Goal: Task Accomplishment & Management: Use online tool/utility

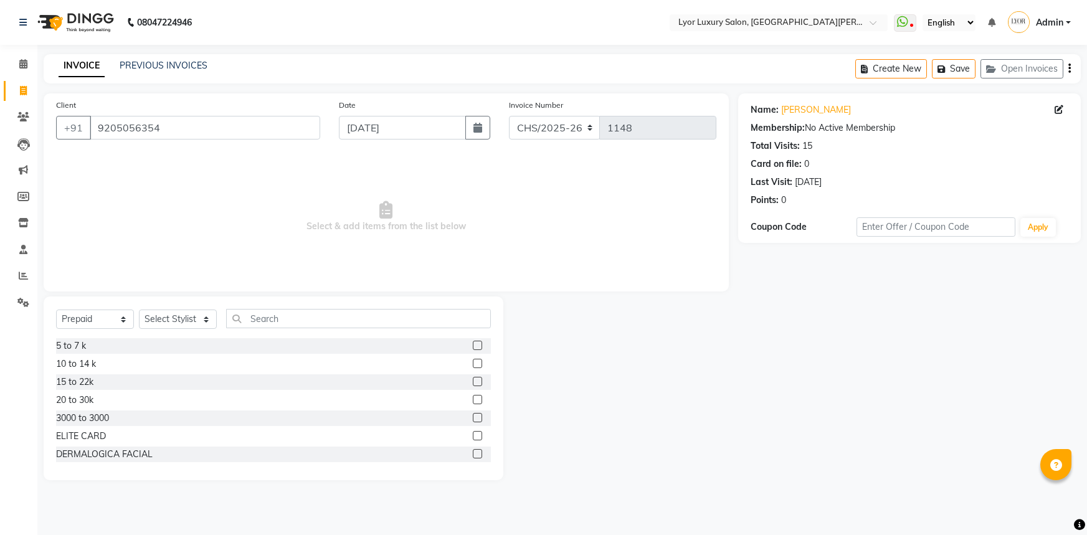
select select "P"
click at [19, 63] on icon at bounding box center [23, 63] width 8 height 9
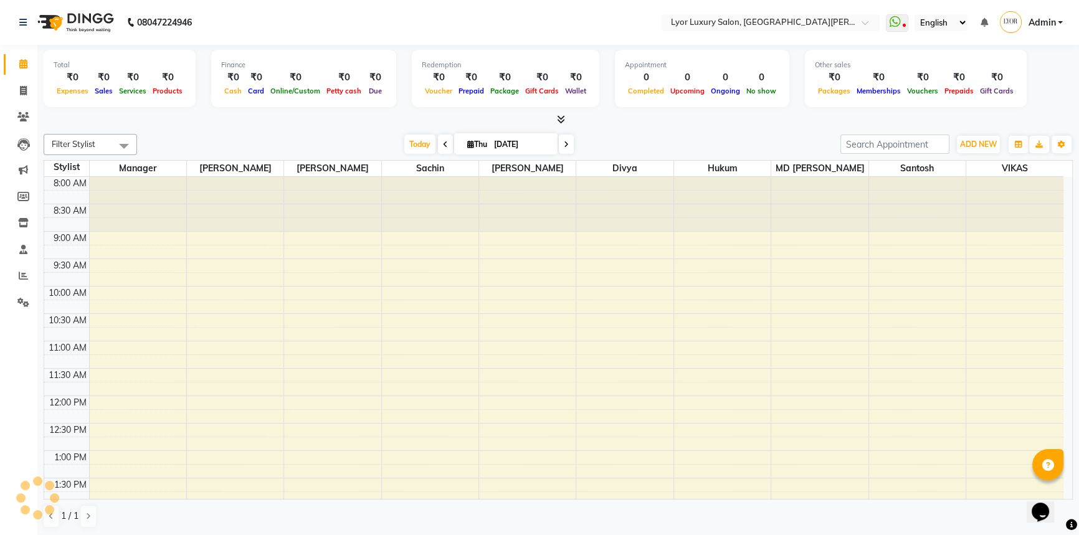
select select "service"
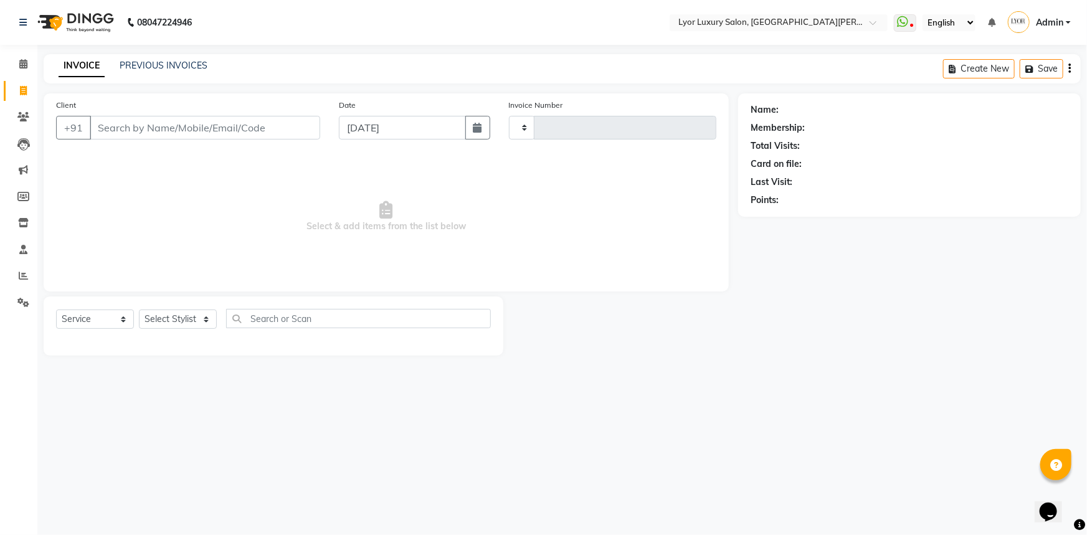
type input "1148"
select select "6597"
select select "P"
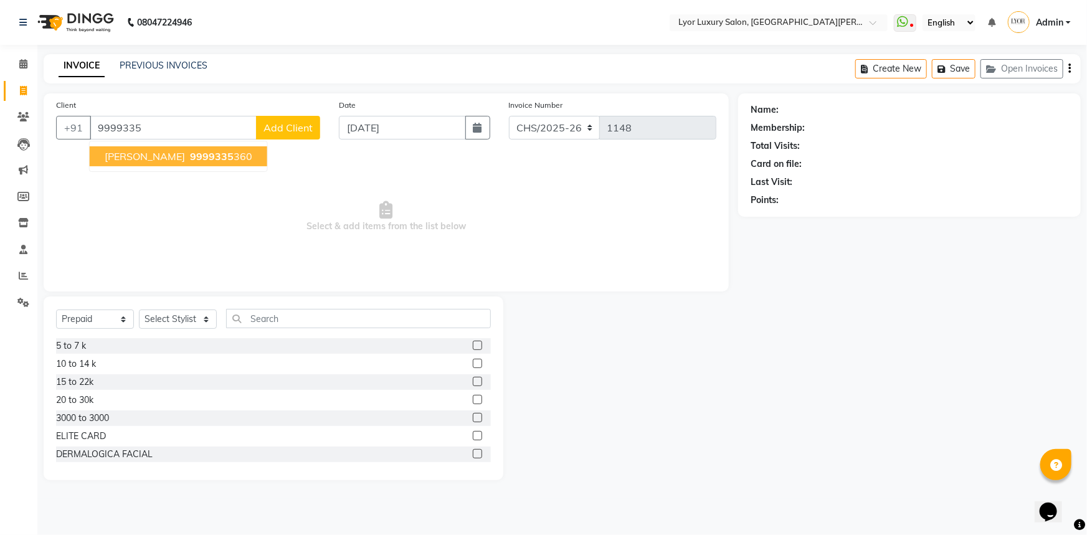
click at [199, 151] on span "9999335" at bounding box center [212, 156] width 44 height 12
type input "9999335360"
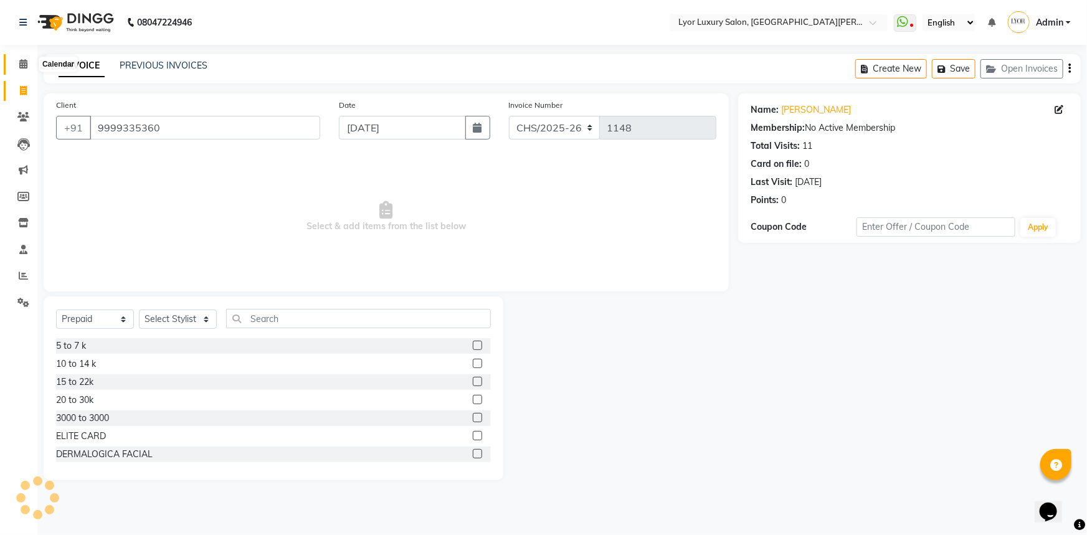
click at [16, 62] on span at bounding box center [23, 64] width 22 height 14
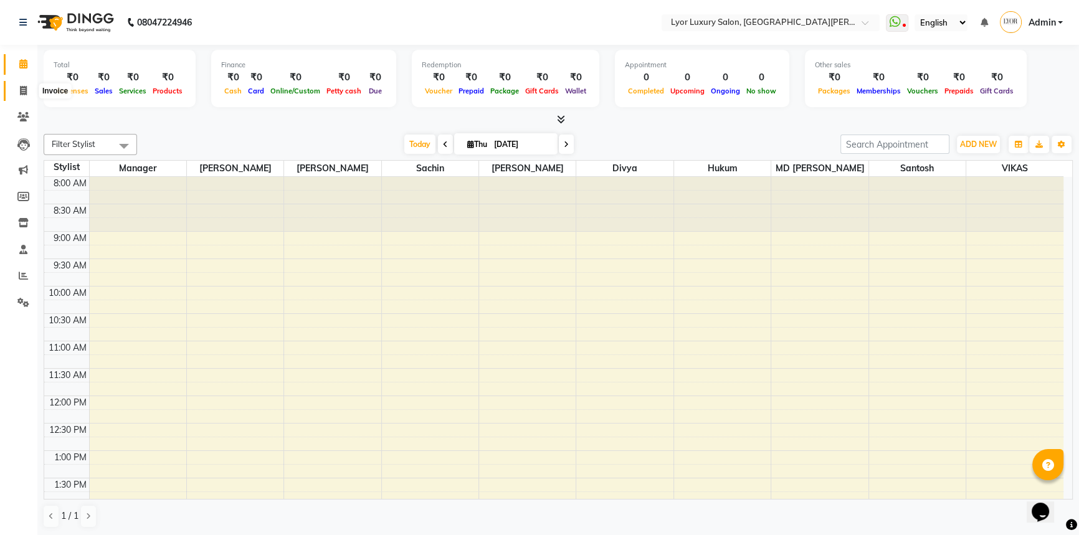
click at [18, 95] on span at bounding box center [23, 91] width 22 height 14
select select "service"
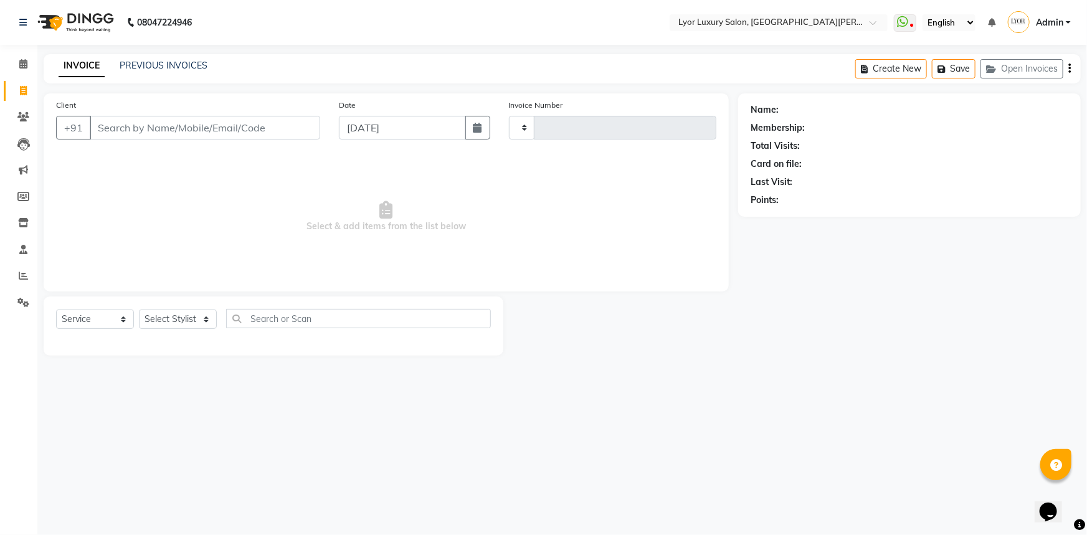
type input "1148"
select select "6597"
type input "p"
select select "P"
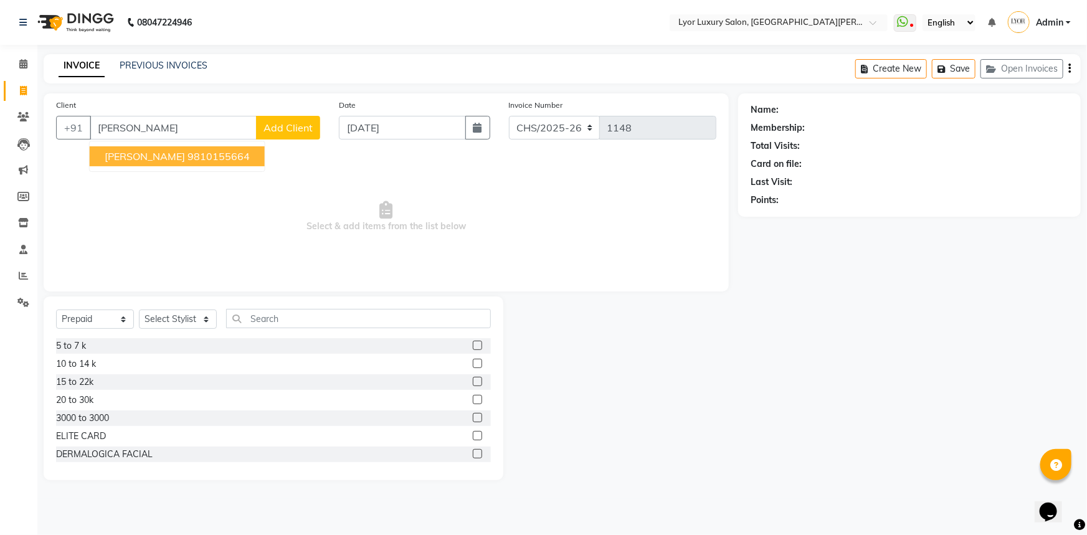
click at [188, 155] on ngb-highlight "9810155664" at bounding box center [219, 156] width 62 height 12
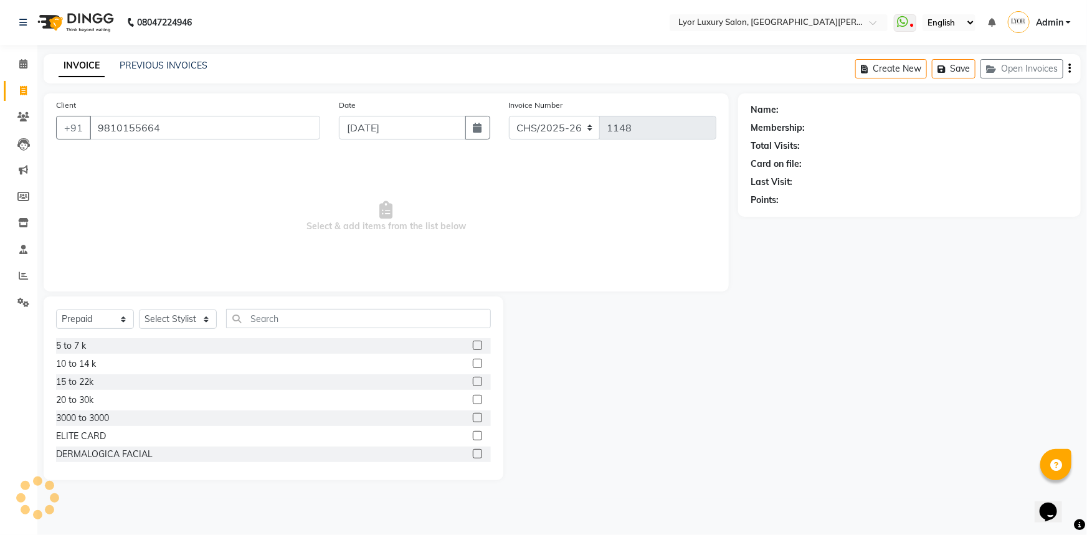
type input "9810155664"
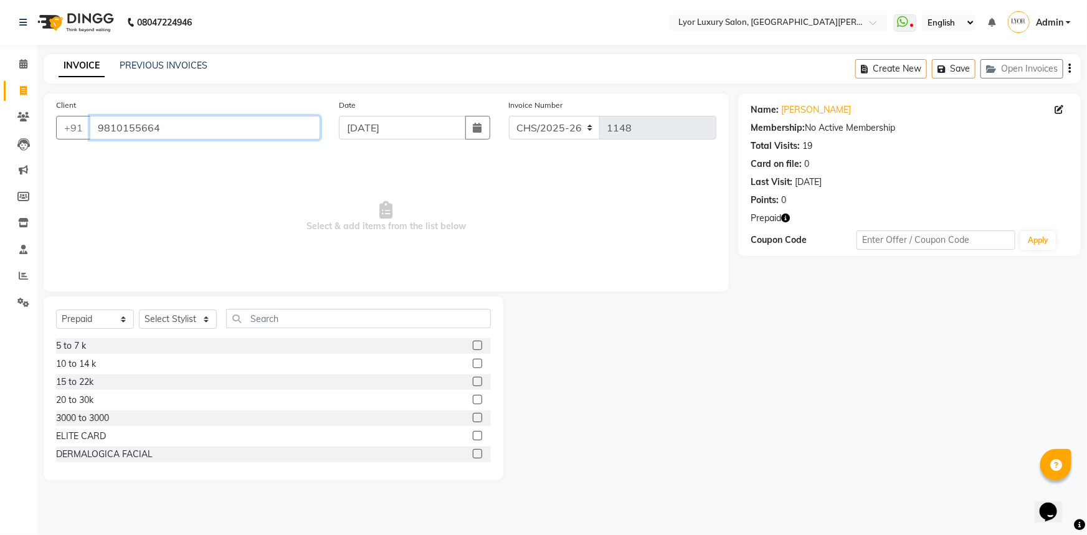
drag, startPoint x: 95, startPoint y: 124, endPoint x: 202, endPoint y: 131, distance: 106.8
click at [202, 131] on input "9810155664" at bounding box center [205, 128] width 231 height 24
click at [26, 112] on icon at bounding box center [23, 116] width 12 height 9
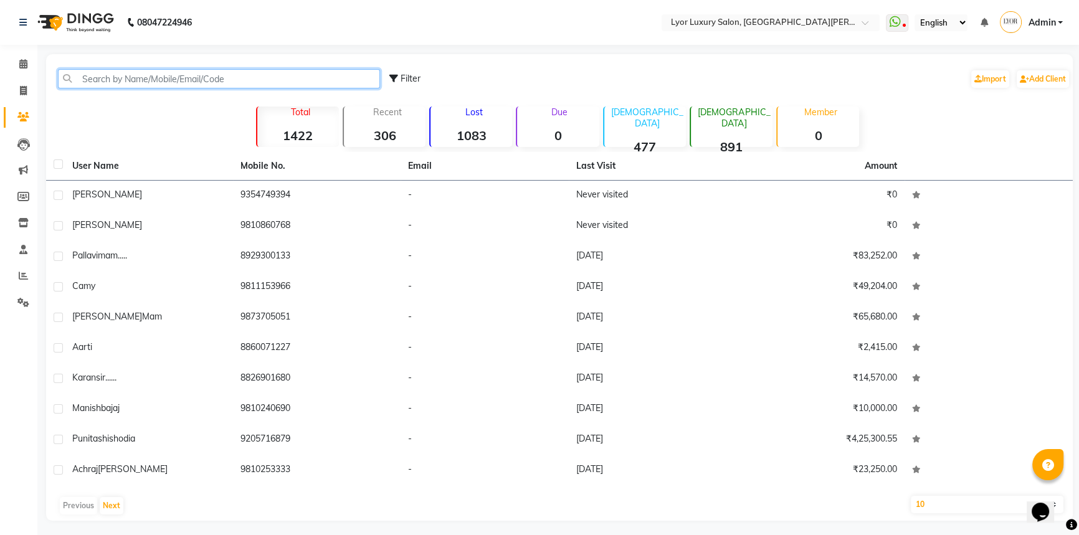
click at [358, 87] on input "text" at bounding box center [219, 78] width 322 height 19
paste input "9810155664"
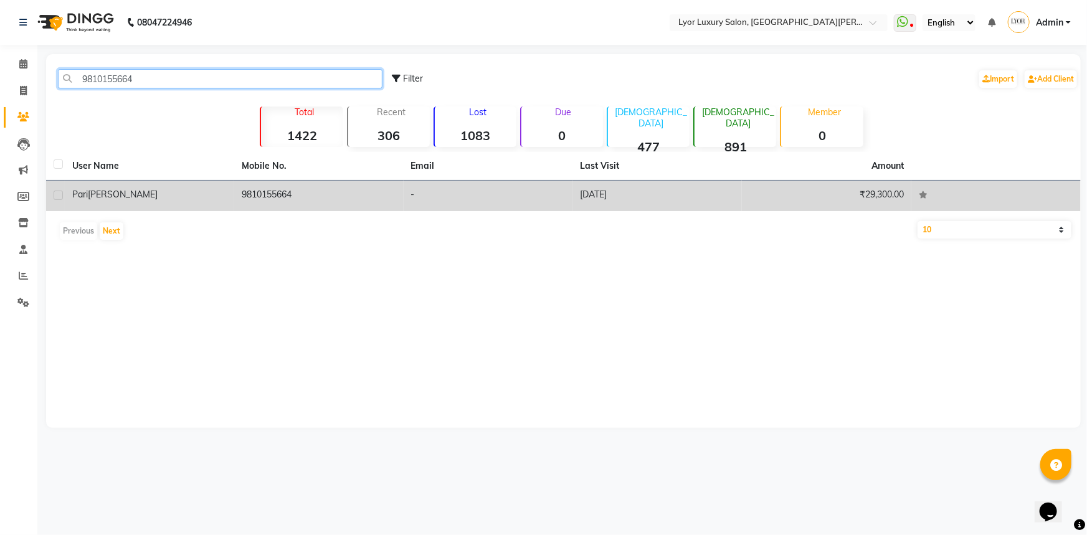
type input "9810155664"
click at [451, 193] on td "-" at bounding box center [489, 196] width 170 height 31
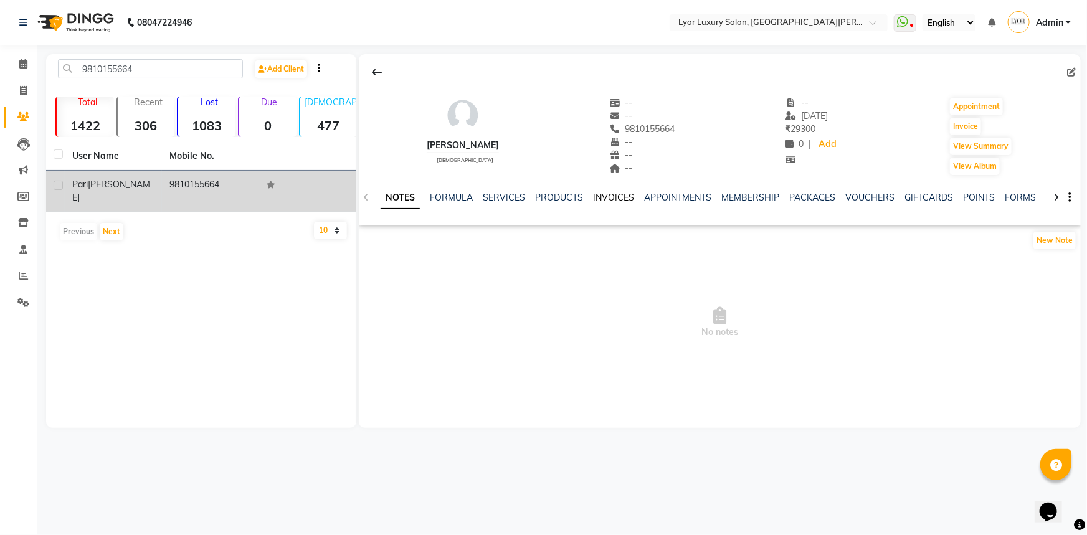
click at [602, 197] on link "INVOICES" at bounding box center [613, 197] width 41 height 11
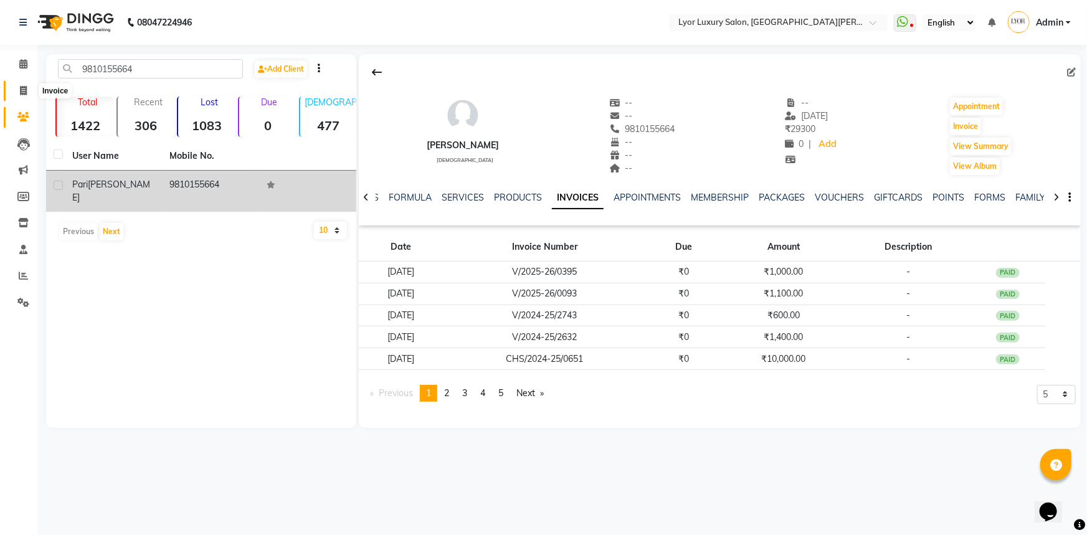
click at [31, 88] on span at bounding box center [23, 91] width 22 height 14
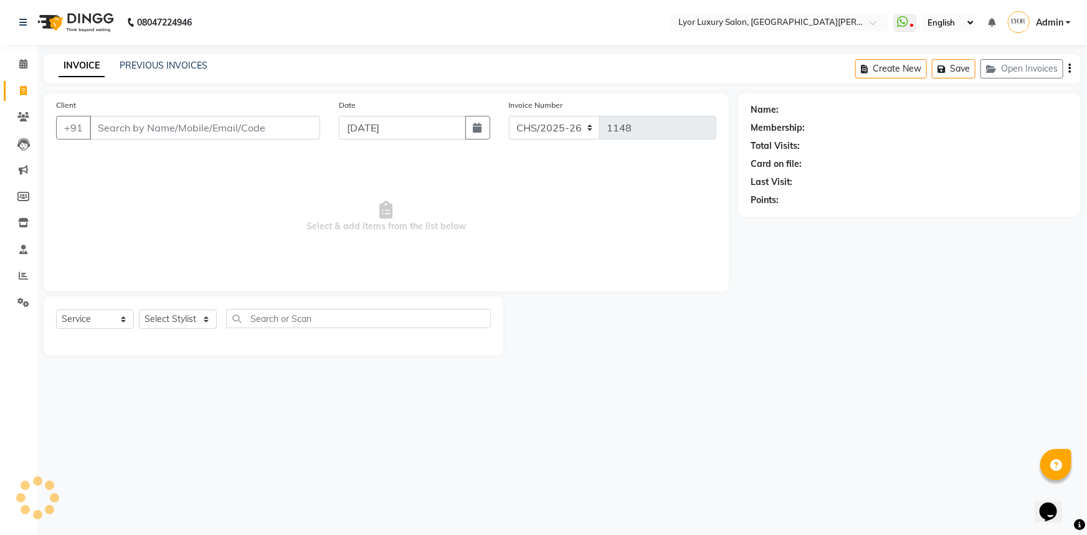
select select "P"
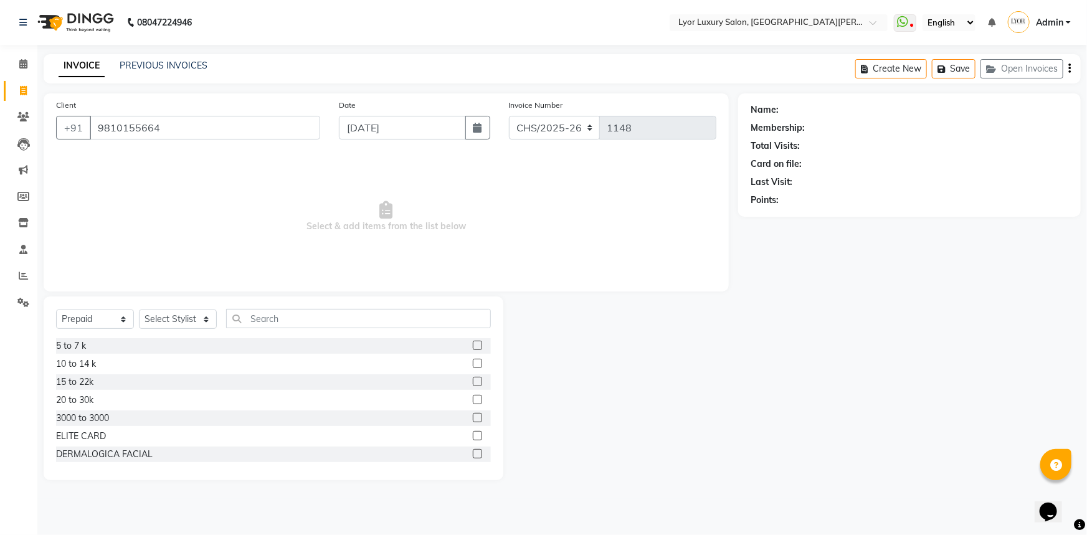
type input "9810155664"
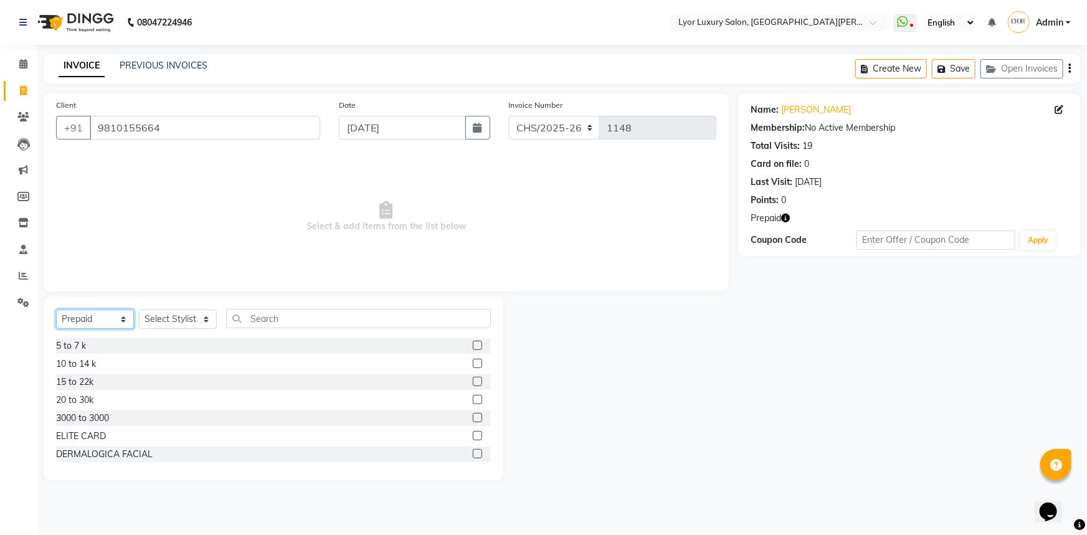
click at [88, 327] on select "Select Service Product Membership Package Voucher Prepaid Gift Card" at bounding box center [95, 319] width 78 height 19
select select "service"
click at [56, 310] on select "Select Service Product Membership Package Voucher Prepaid Gift Card" at bounding box center [95, 319] width 78 height 19
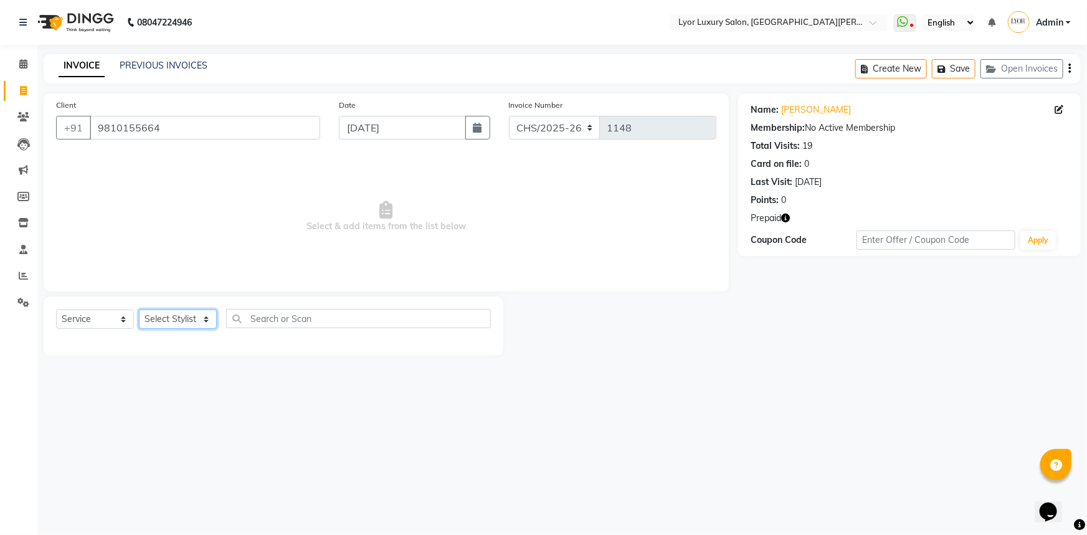
click at [170, 313] on select "Select Stylist divya [PERSON_NAME] hukum Manager MD [PERSON_NAME] [PERSON_NAME]…" at bounding box center [178, 319] width 78 height 19
select select "82631"
click at [139, 310] on select "Select Stylist divya [PERSON_NAME] hukum Manager MD [PERSON_NAME] [PERSON_NAME]…" at bounding box center [178, 319] width 78 height 19
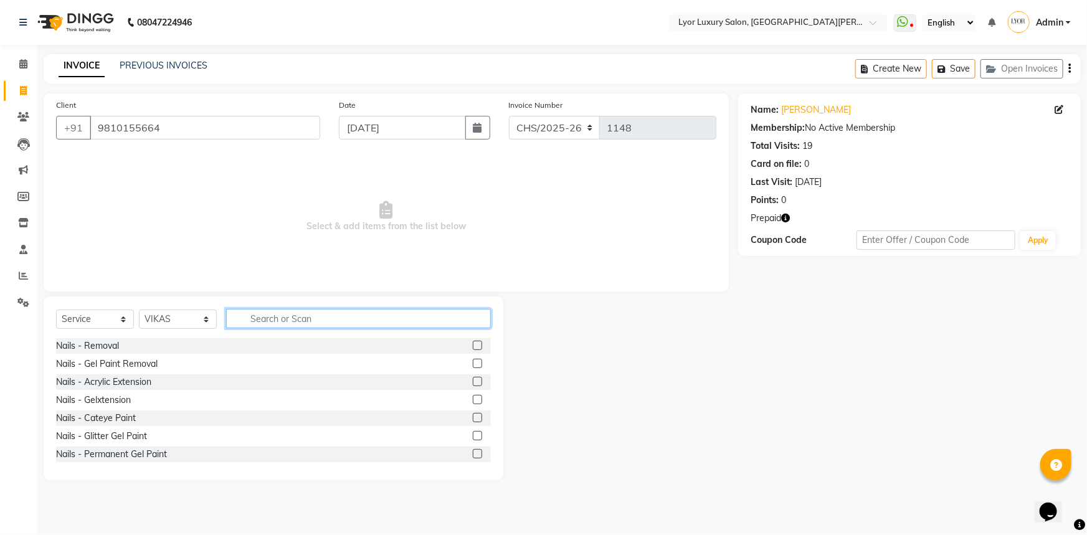
click at [279, 323] on input "text" at bounding box center [358, 318] width 265 height 19
type input "p"
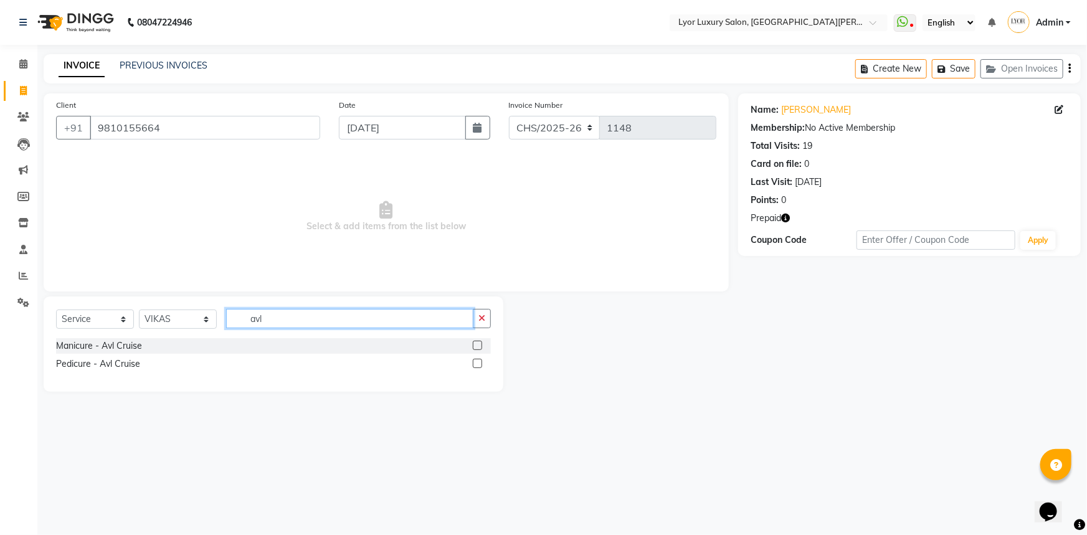
type input "avl"
click at [476, 366] on label at bounding box center [477, 363] width 9 height 9
click at [476, 366] on input "checkbox" at bounding box center [477, 364] width 8 height 8
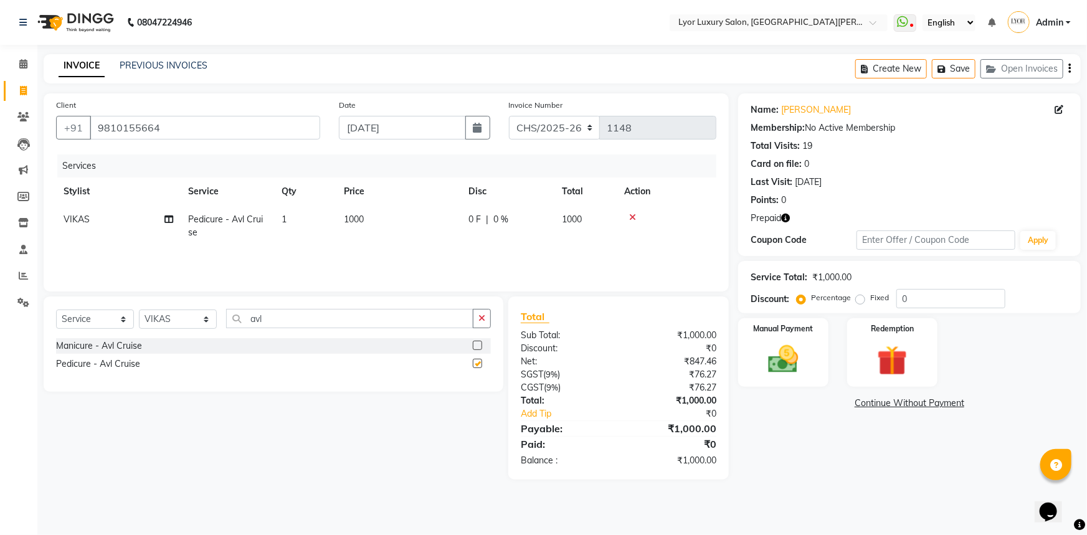
checkbox input "false"
click at [571, 131] on select "CHS/2025-26 V/2025 V/2025-26" at bounding box center [555, 128] width 92 height 24
select select "4886"
click at [509, 116] on select "CHS/2025-26 V/2025 V/2025-26" at bounding box center [555, 128] width 92 height 24
type input "0490"
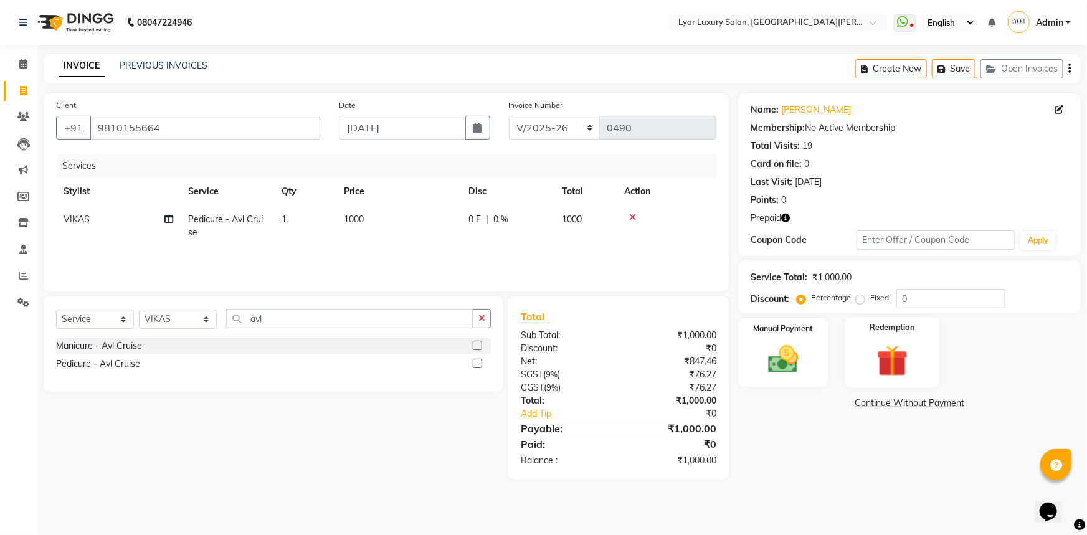
click at [895, 348] on img at bounding box center [892, 361] width 51 height 39
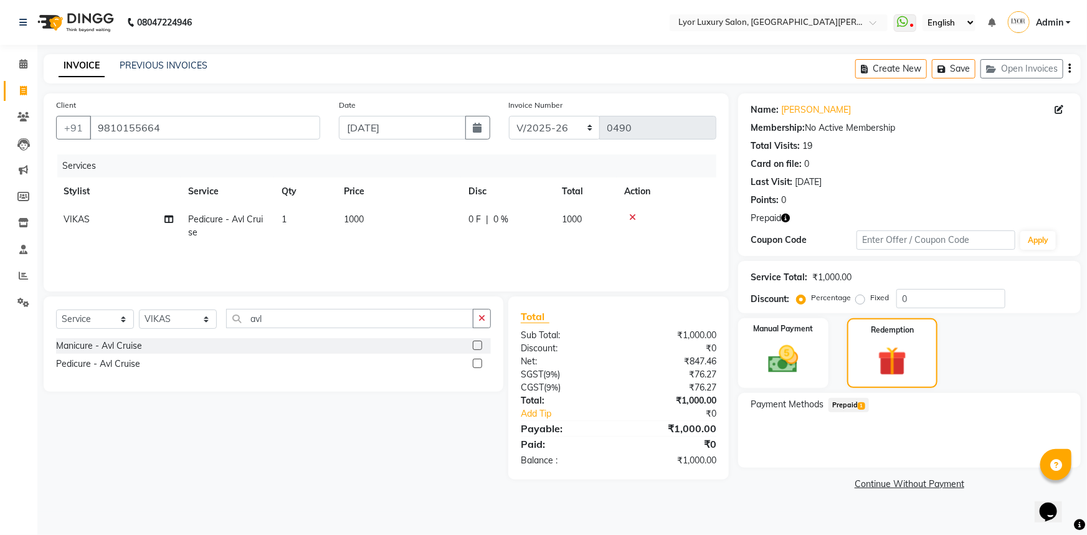
click at [848, 411] on span "Prepaid 1" at bounding box center [849, 405] width 41 height 14
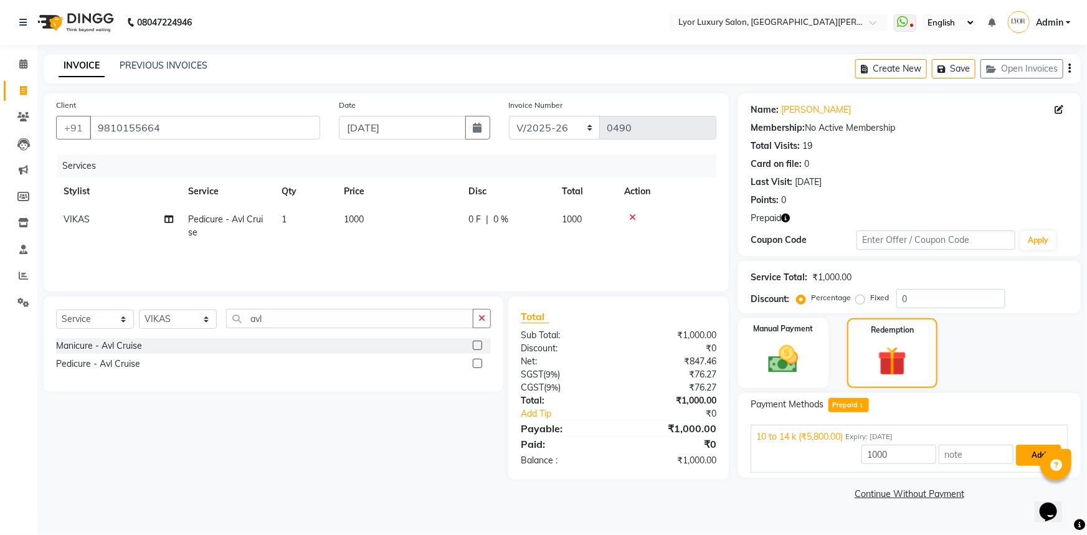
click at [1018, 456] on button "Add" at bounding box center [1038, 455] width 45 height 21
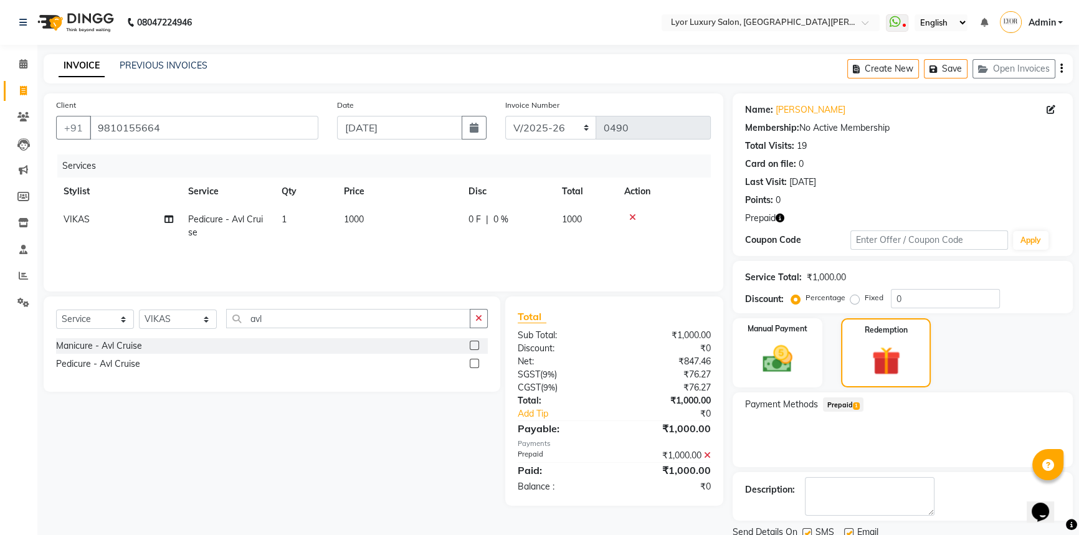
scroll to position [46, 0]
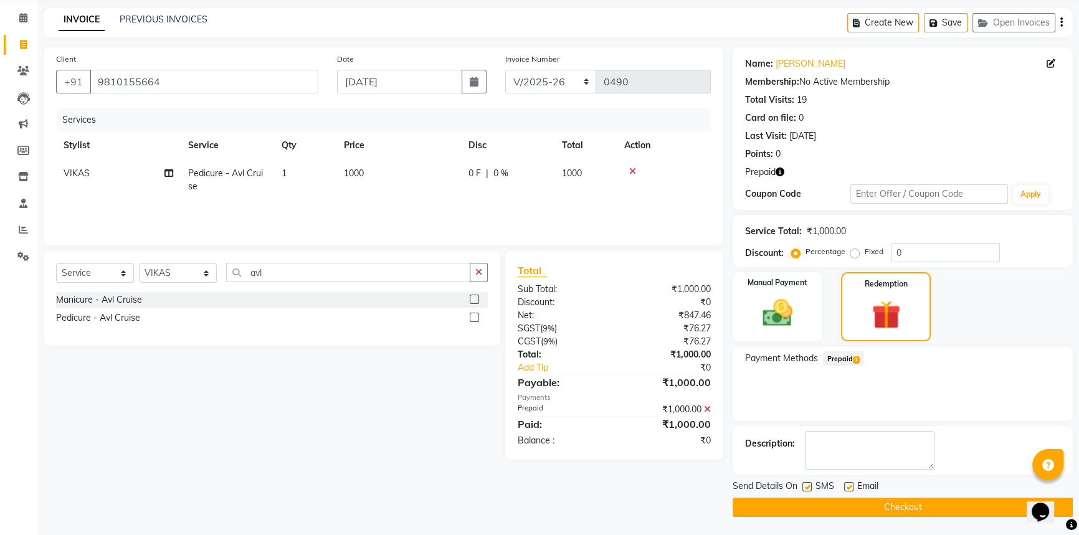
click at [927, 510] on button "Checkout" at bounding box center [903, 507] width 340 height 19
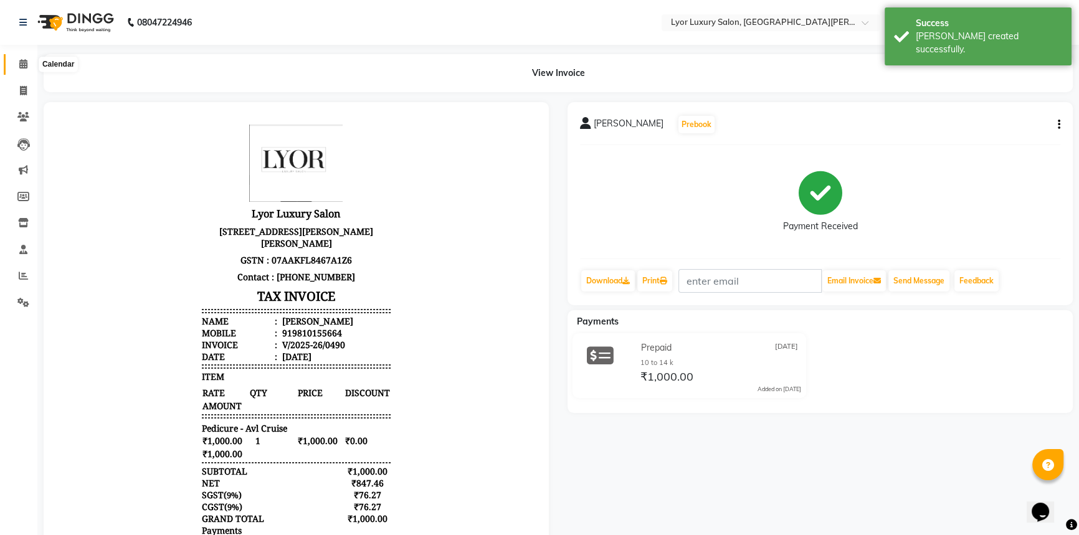
click at [24, 55] on link "Calendar" at bounding box center [19, 64] width 30 height 21
